Goal: Task Accomplishment & Management: Use online tool/utility

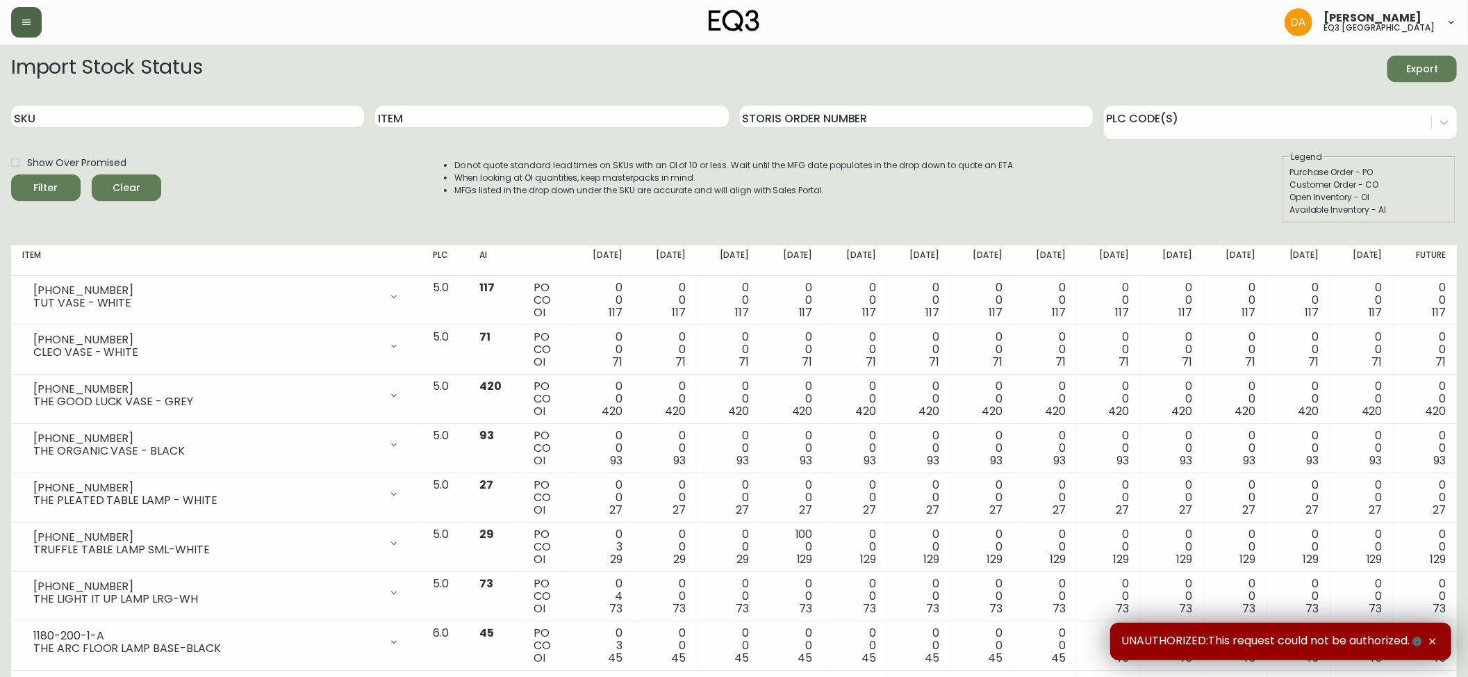
click at [28, 24] on icon "button" at bounding box center [26, 22] width 8 height 6
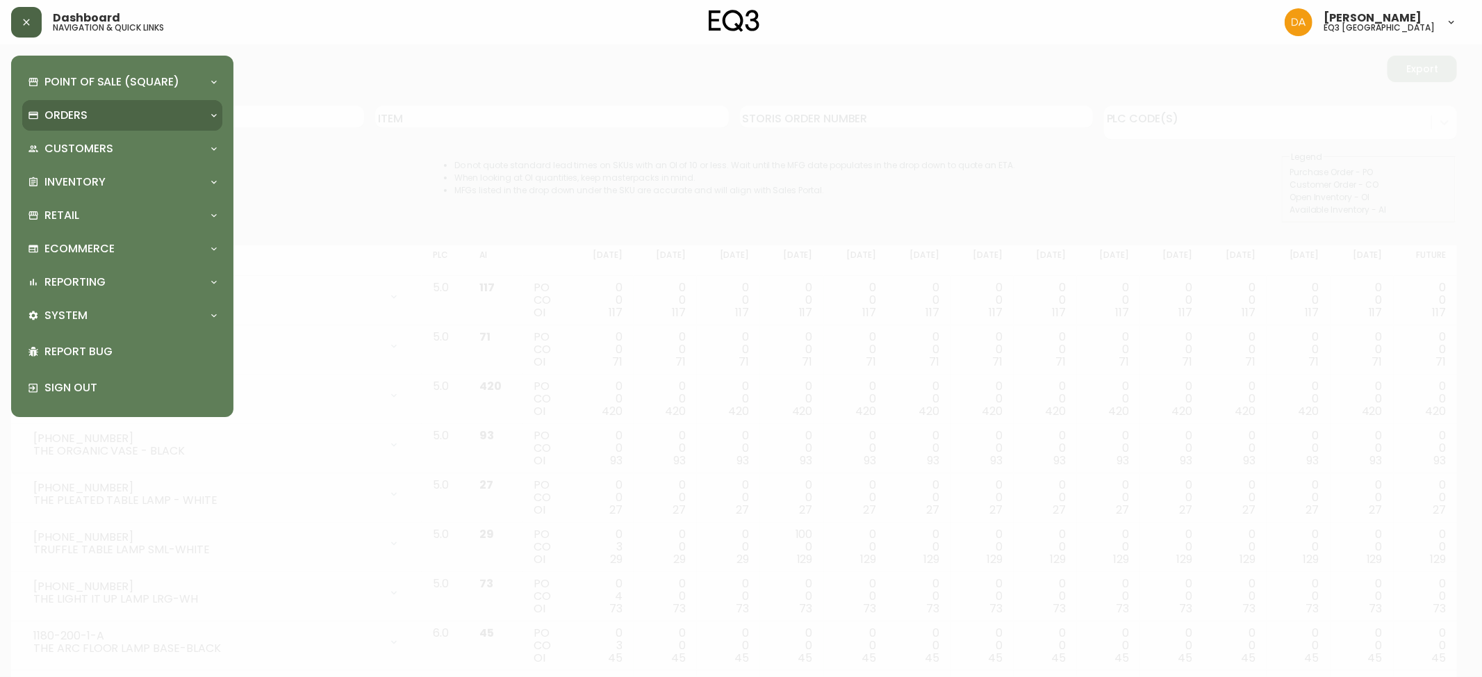
click at [97, 106] on div "Orders" at bounding box center [122, 115] width 200 height 31
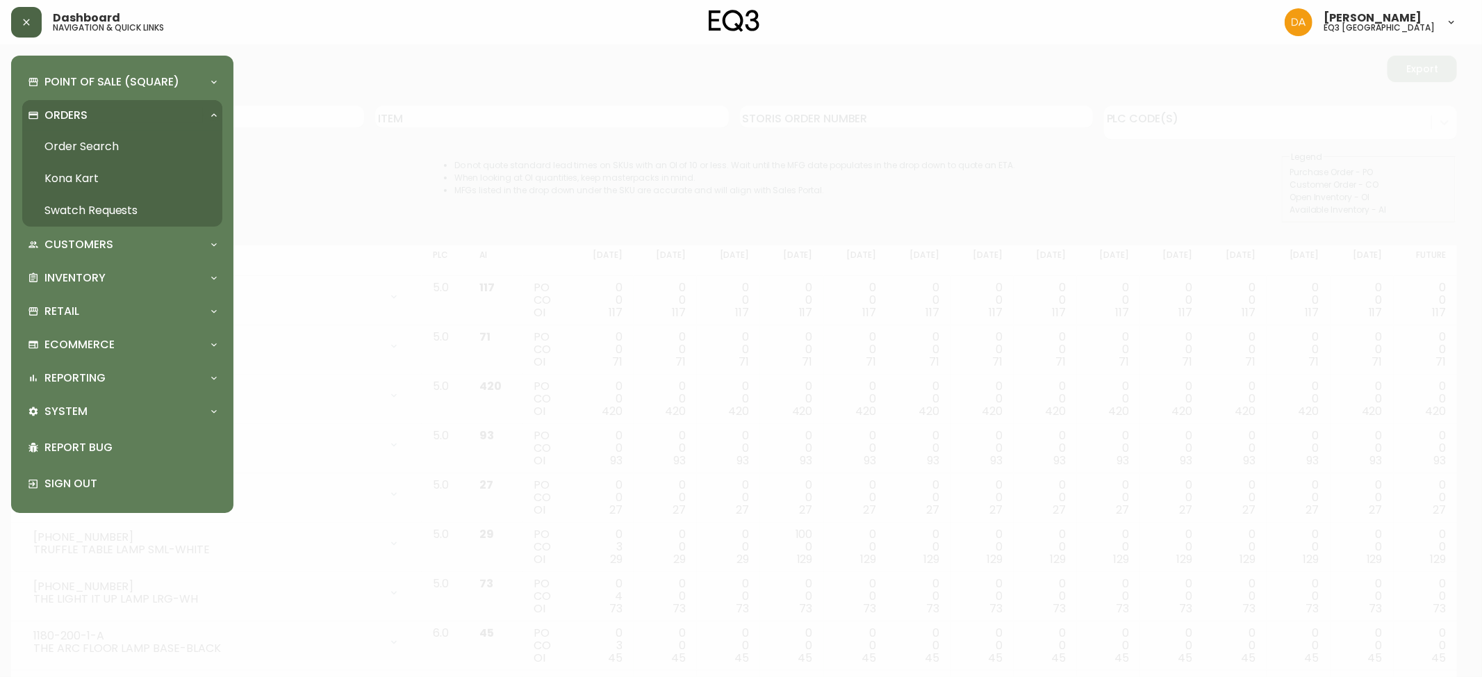
click at [92, 143] on link "Order Search" at bounding box center [122, 147] width 200 height 32
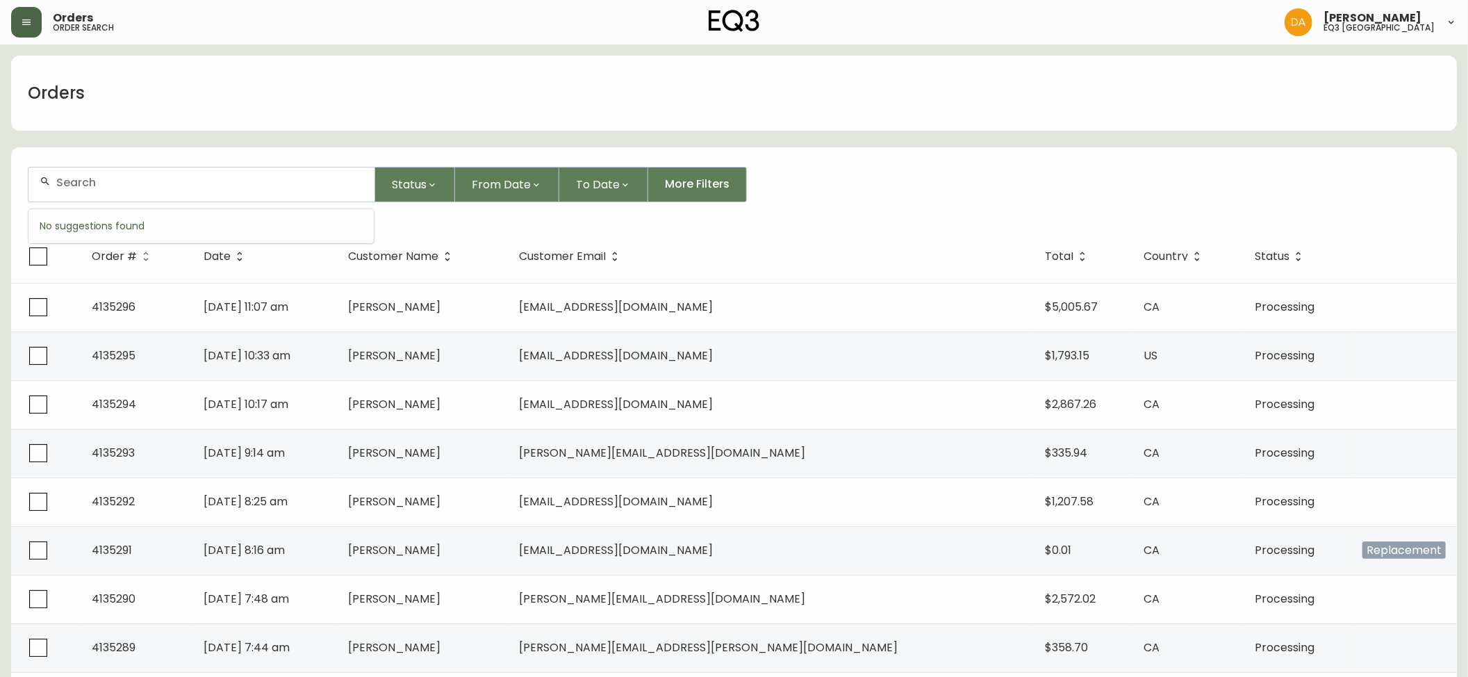
click at [73, 182] on input "text" at bounding box center [209, 182] width 307 height 13
paste input "[EMAIL_ADDRESS][DOMAIN_NAME]"
click at [89, 264] on span "[EMAIL_ADDRESS][DOMAIN_NAME]" at bounding box center [142, 259] width 194 height 16
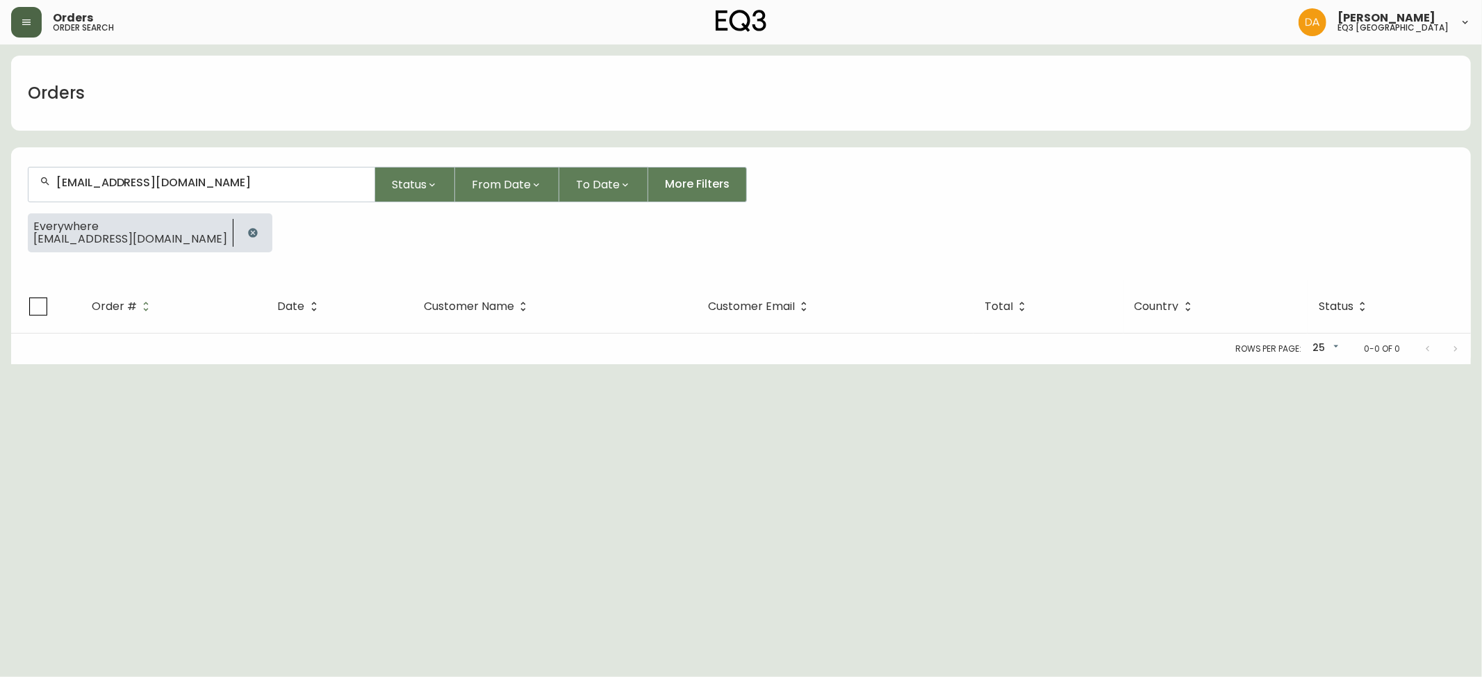
type input "[EMAIL_ADDRESS][DOMAIN_NAME]"
